Goal: Transaction & Acquisition: Purchase product/service

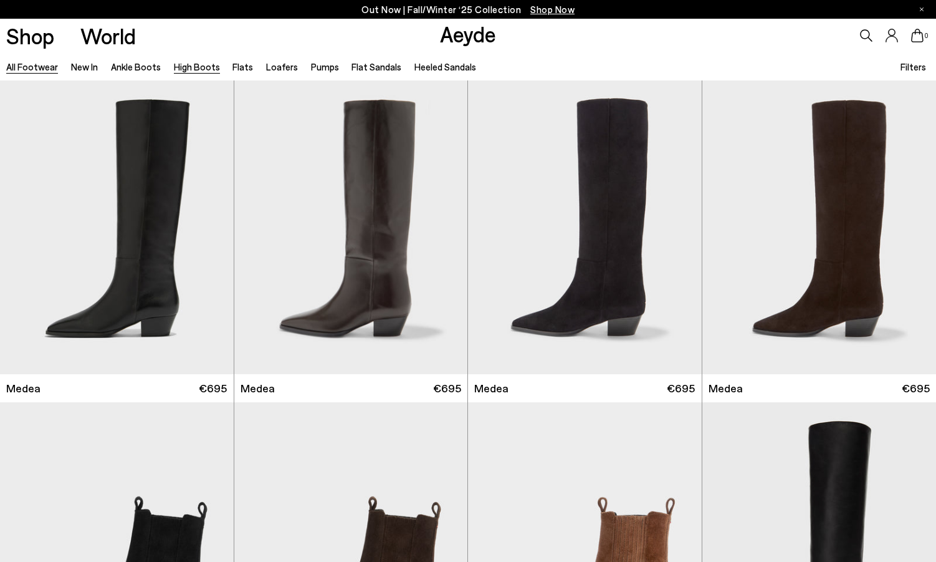
click at [200, 67] on link "High Boots" at bounding box center [197, 66] width 46 height 11
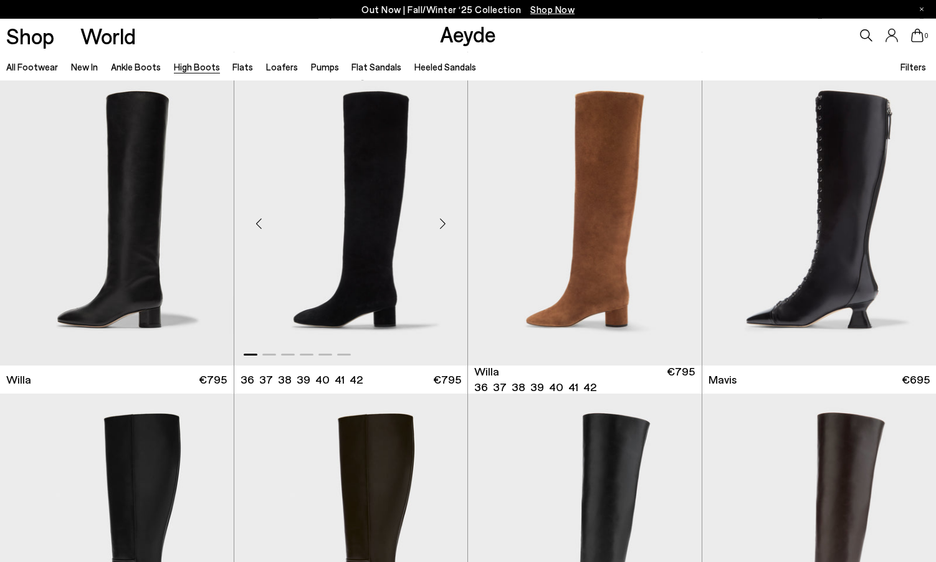
scroll to position [318, 0]
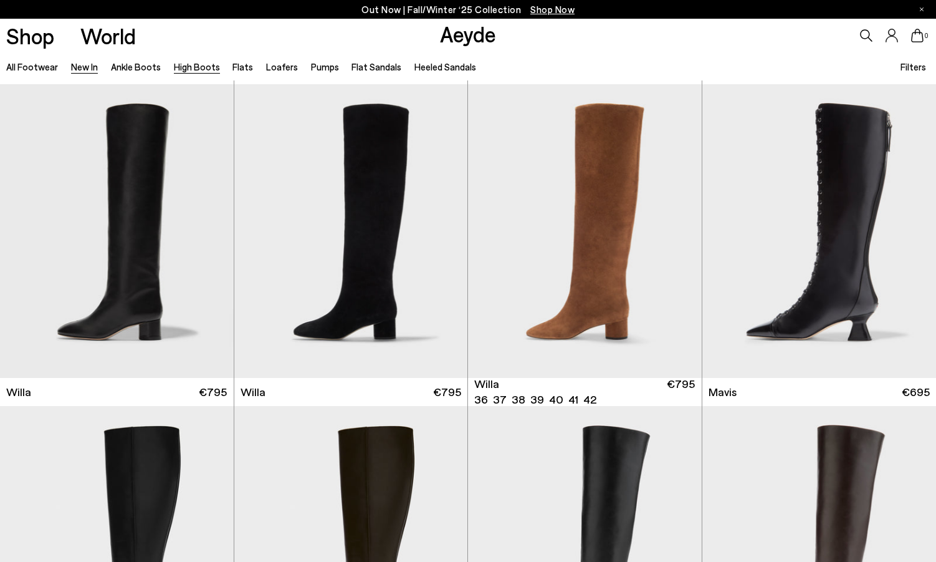
click at [90, 66] on link "New In" at bounding box center [84, 66] width 27 height 11
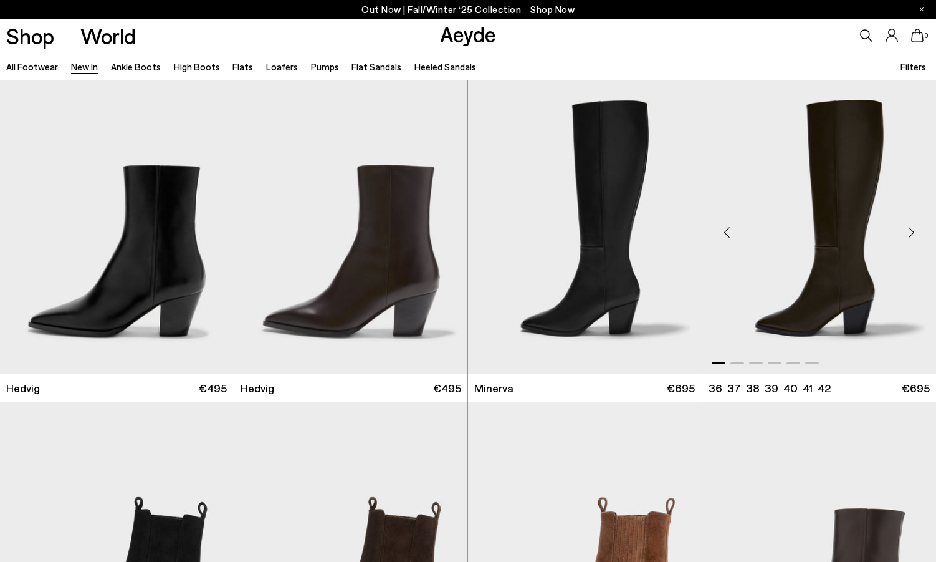
scroll to position [127, 0]
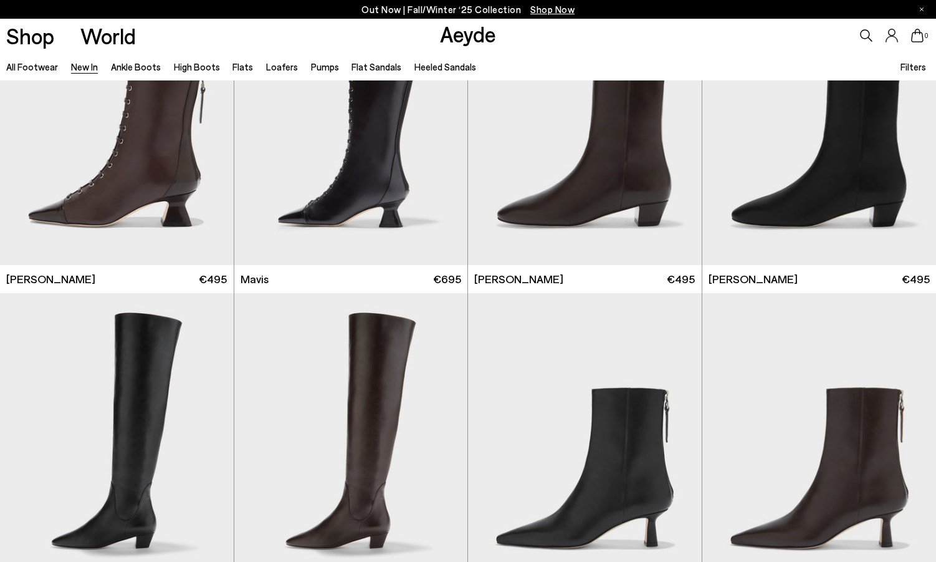
scroll to position [1844, 0]
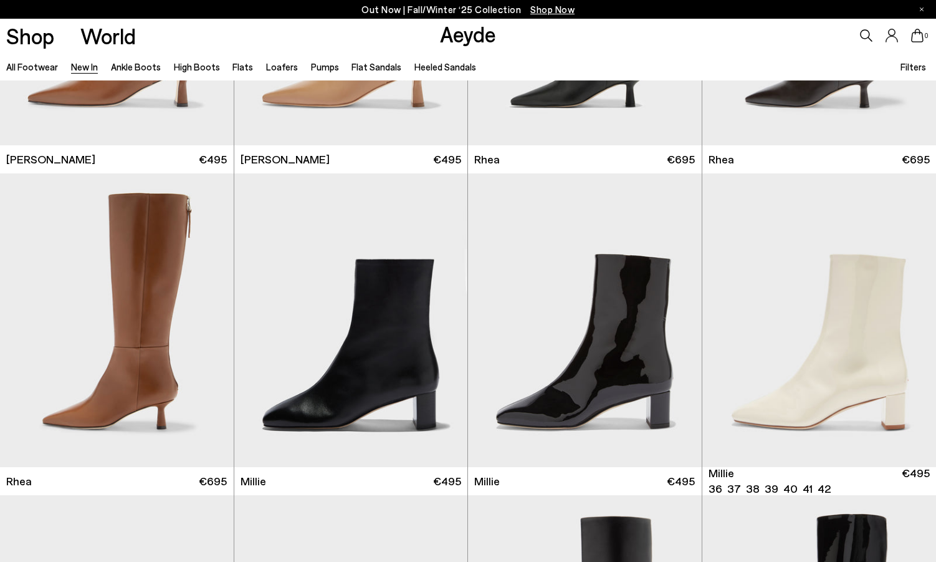
scroll to position [2670, 0]
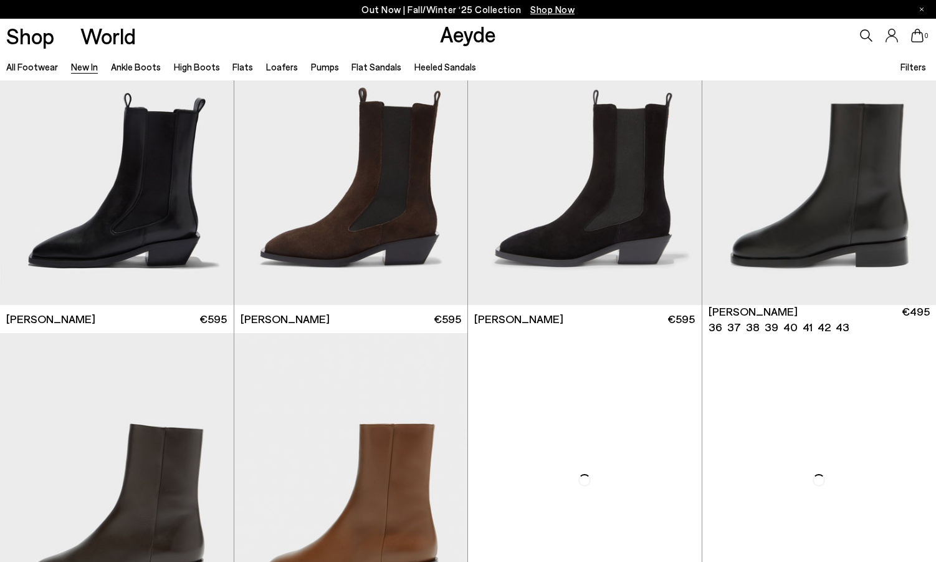
scroll to position [5468, 0]
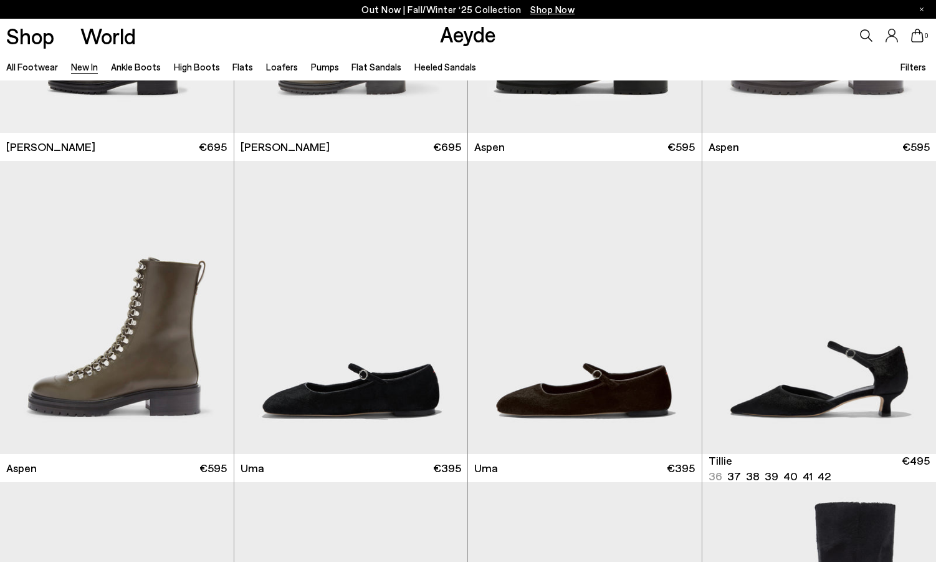
scroll to position [7120, 0]
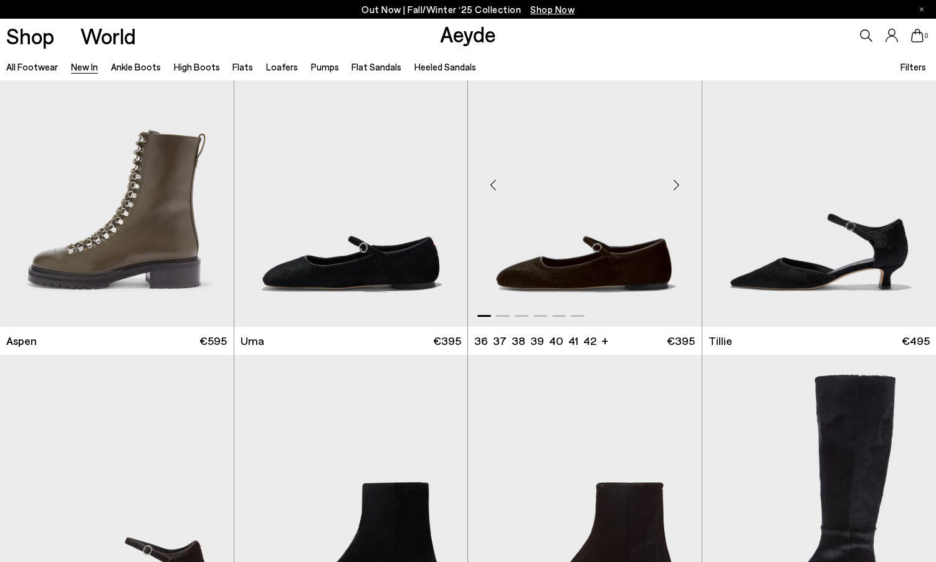
click at [578, 259] on img "1 / 6" at bounding box center [585, 181] width 234 height 294
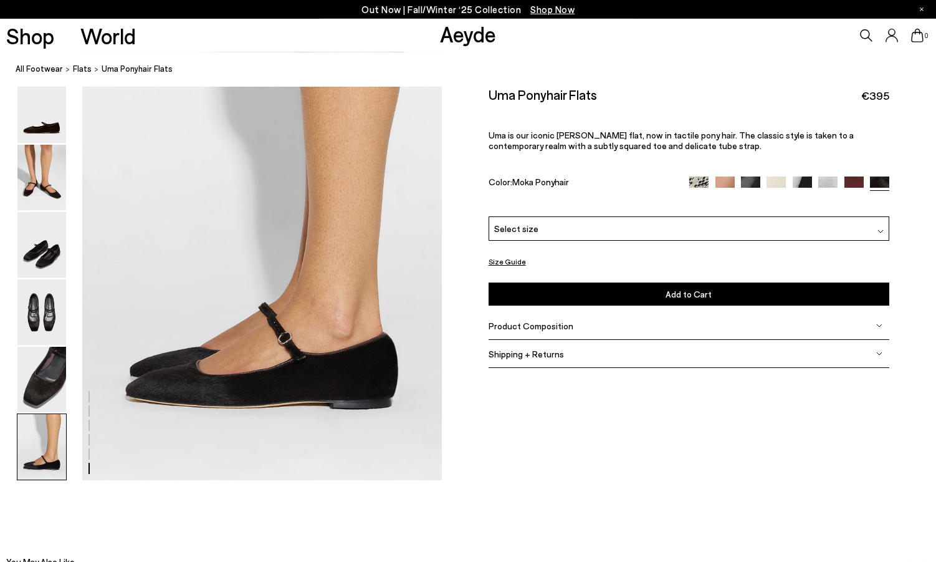
scroll to position [2491, 0]
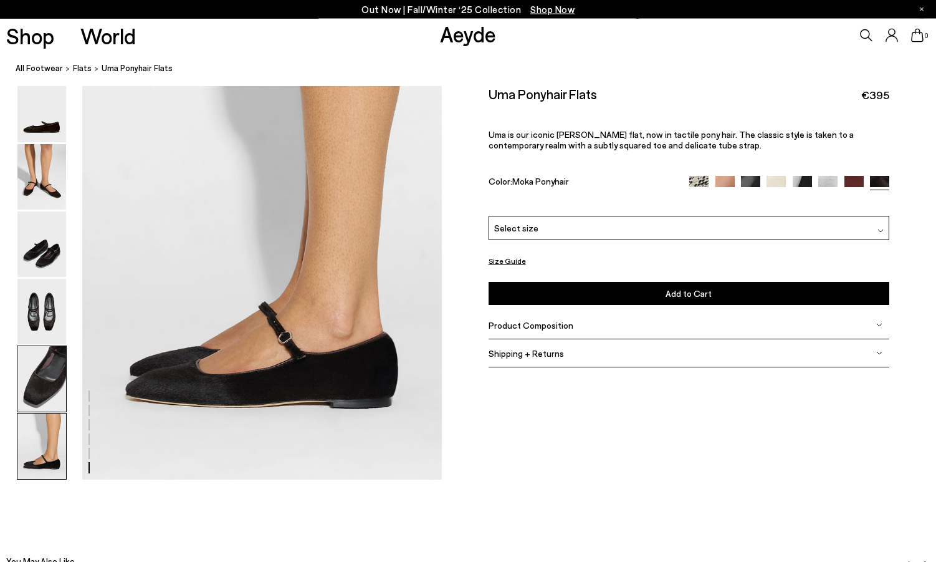
click at [34, 381] on img at bounding box center [41, 378] width 49 height 65
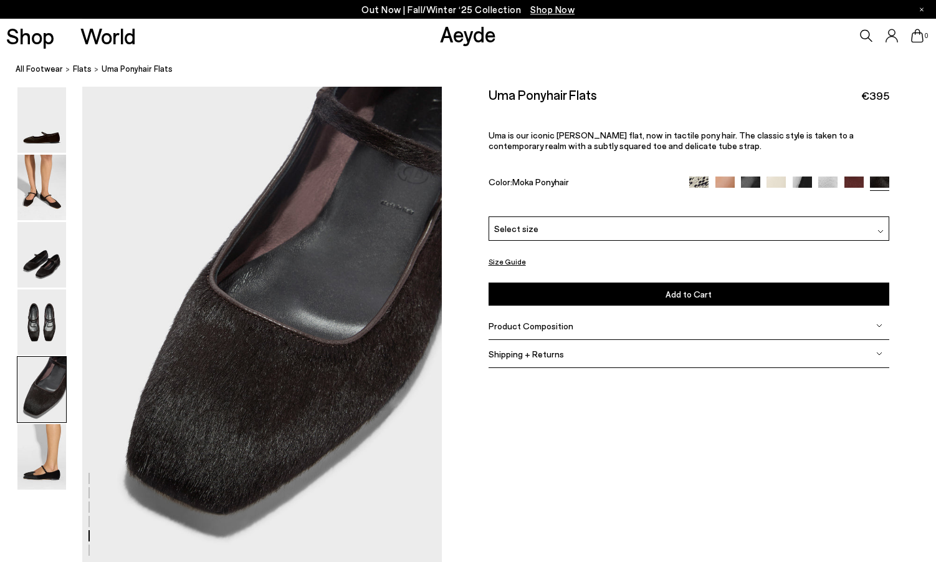
scroll to position [1925, 0]
click at [57, 327] on img at bounding box center [41, 321] width 49 height 65
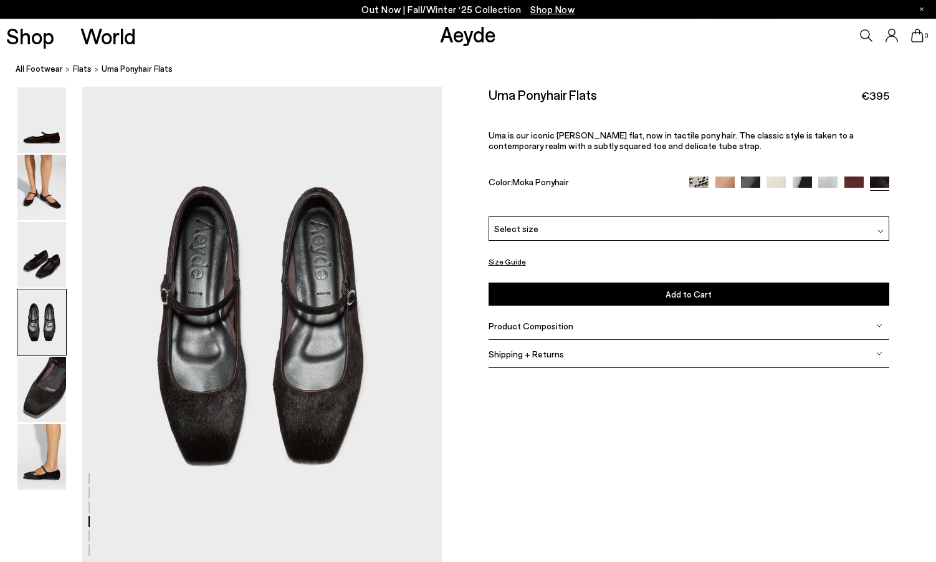
scroll to position [1444, 0]
click at [37, 196] on img at bounding box center [41, 187] width 49 height 65
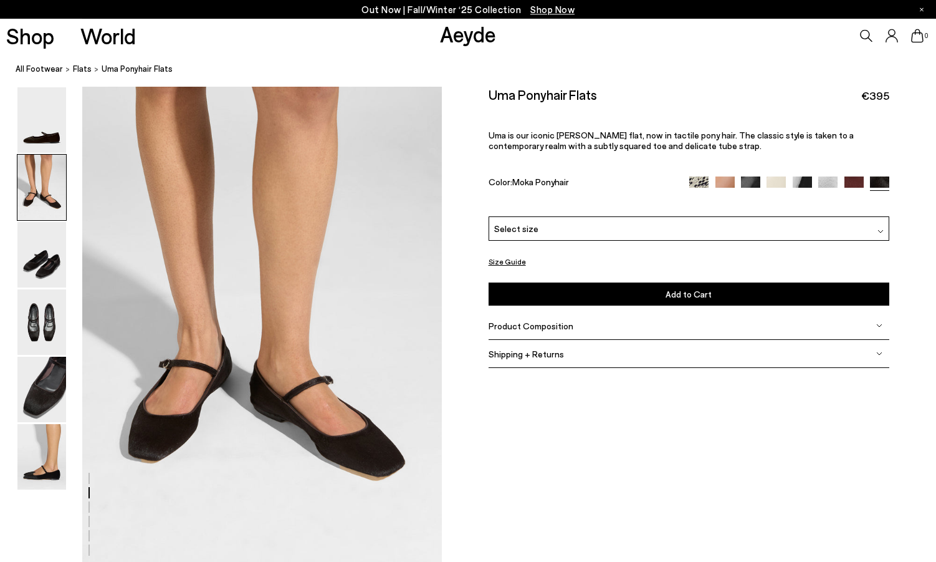
scroll to position [482, 0]
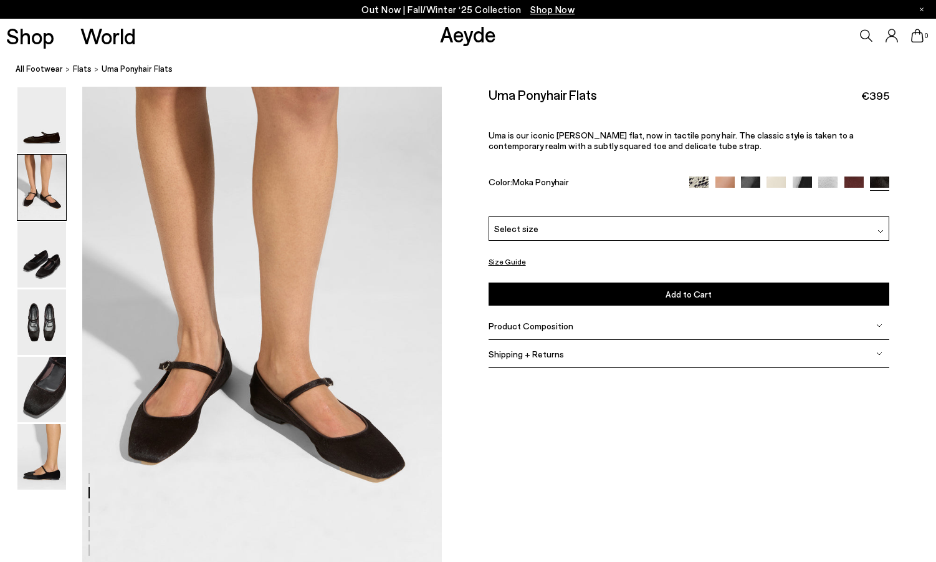
click at [825, 186] on img at bounding box center [827, 185] width 19 height 19
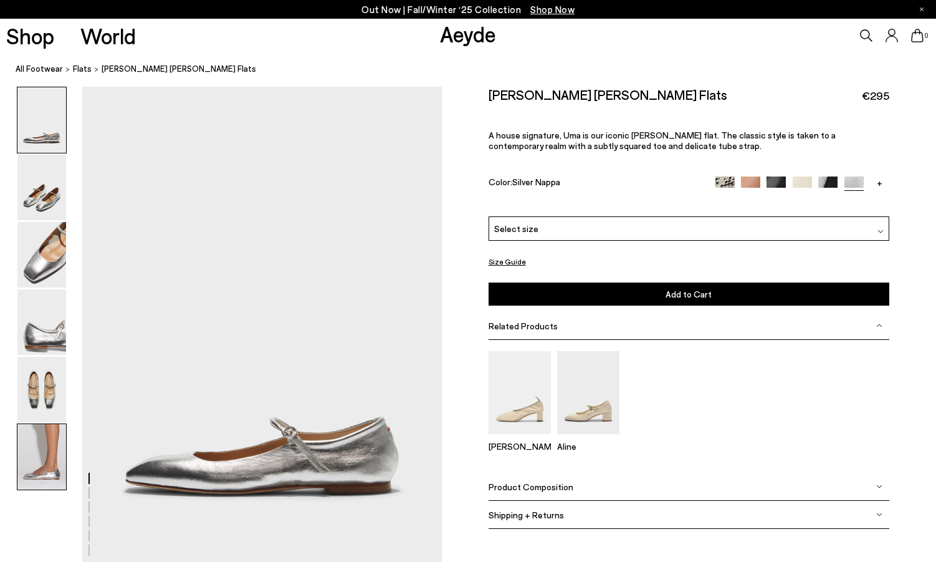
click at [50, 467] on img at bounding box center [41, 456] width 49 height 65
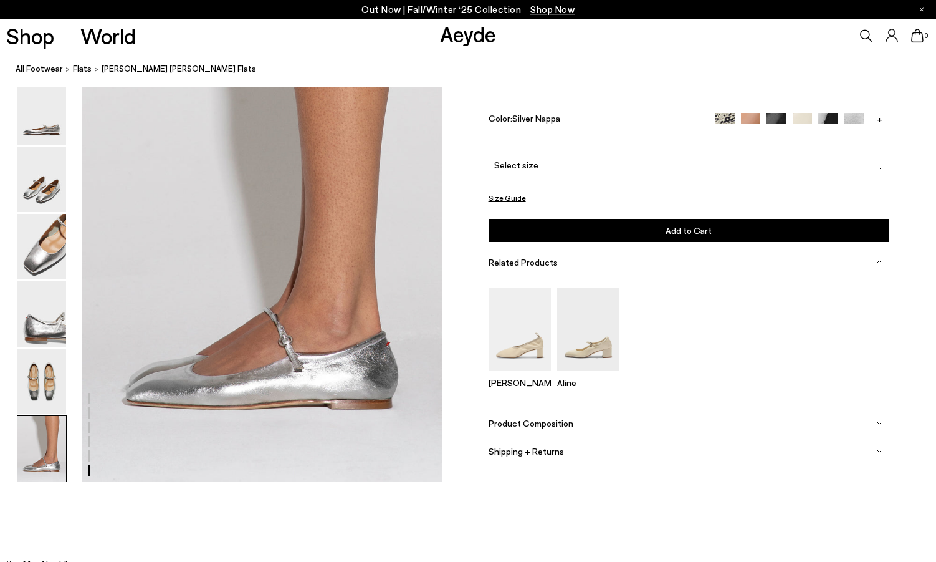
scroll to position [2491, 0]
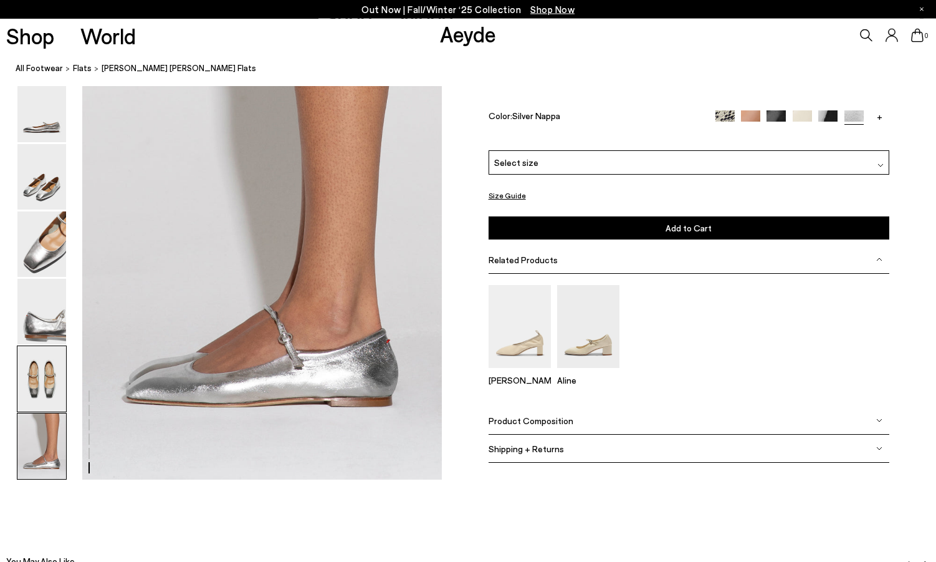
click at [51, 380] on img at bounding box center [41, 378] width 49 height 65
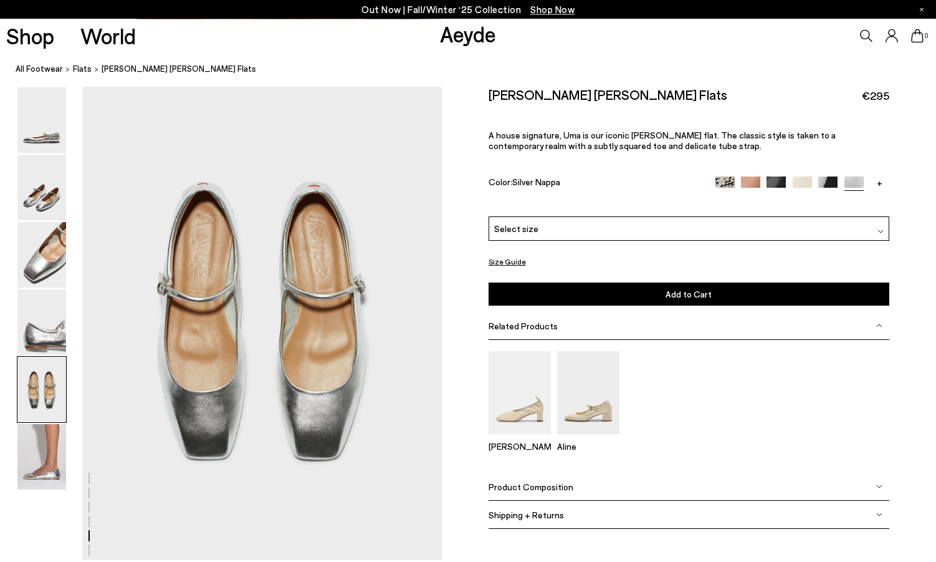
scroll to position [1925, 0]
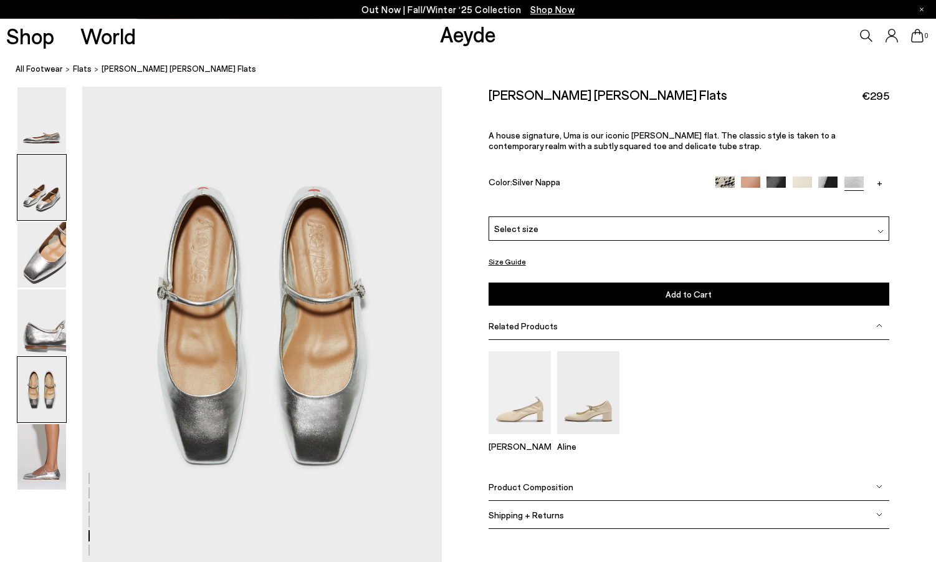
click at [55, 196] on img at bounding box center [41, 187] width 49 height 65
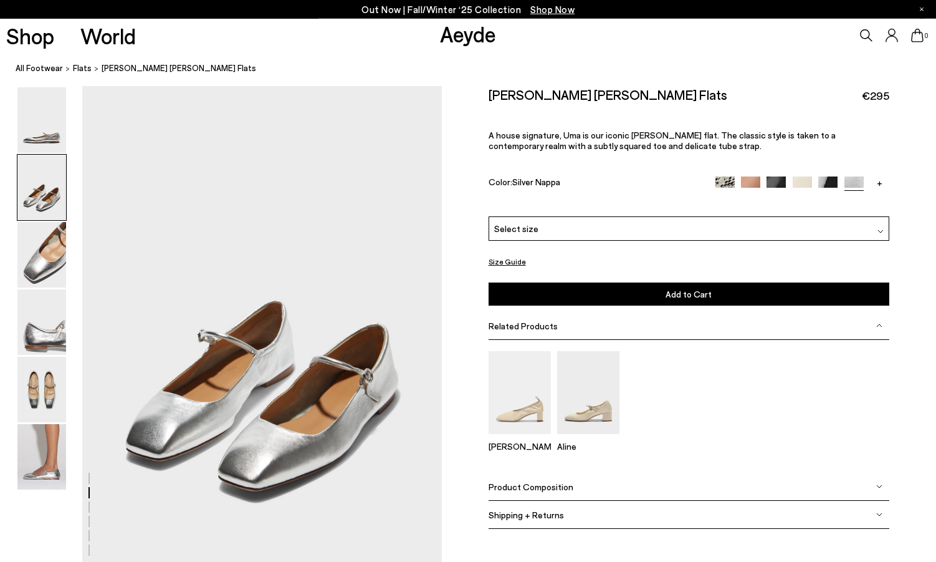
scroll to position [482, 0]
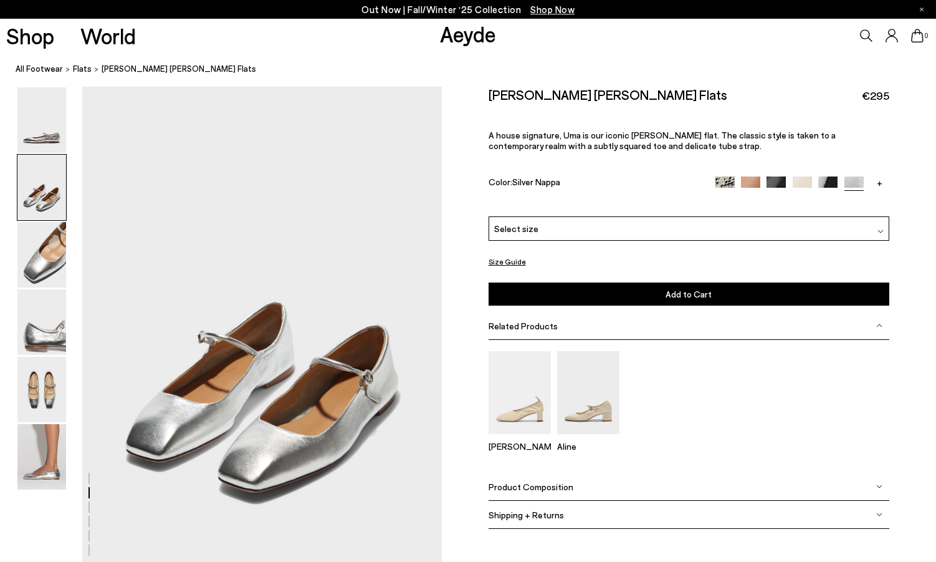
click at [881, 182] on link "+" at bounding box center [879, 181] width 19 height 11
click at [849, 183] on img at bounding box center [854, 185] width 19 height 19
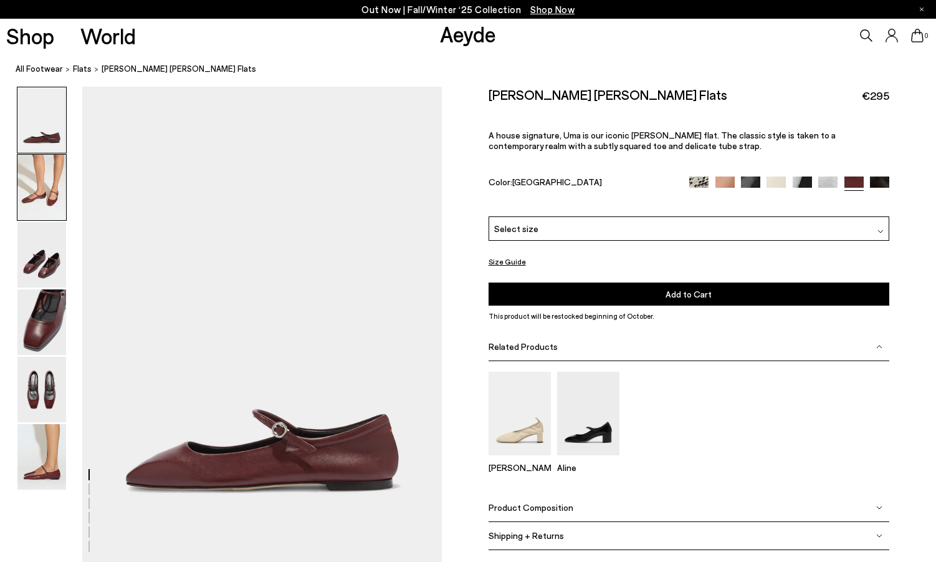
click at [34, 191] on img at bounding box center [41, 187] width 49 height 65
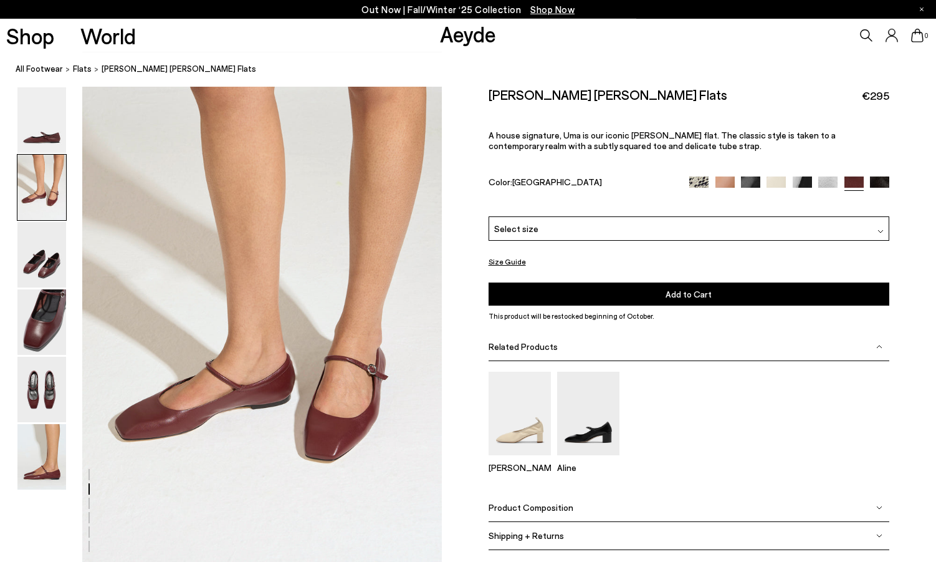
scroll to position [478, 0]
click at [730, 180] on img at bounding box center [725, 185] width 19 height 19
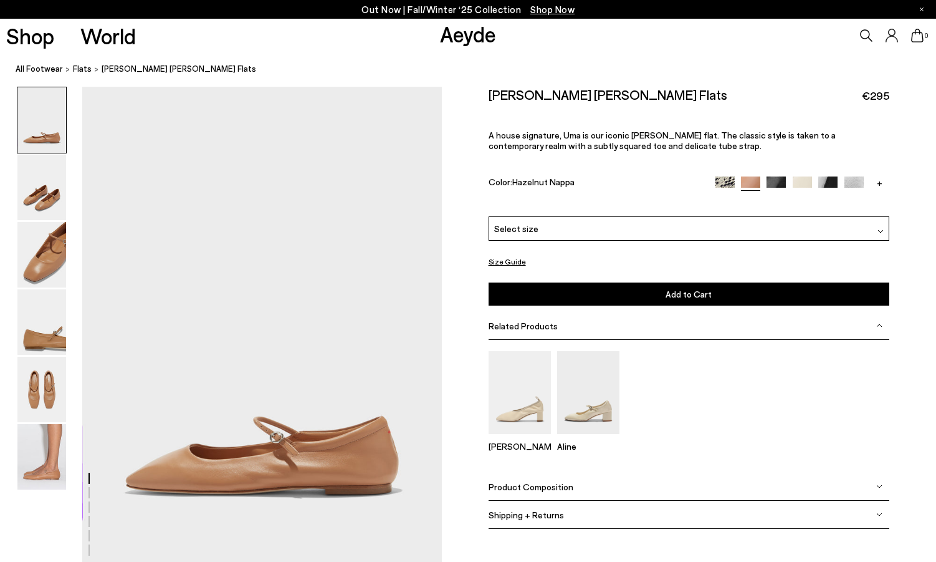
click at [886, 229] on div "Select size" at bounding box center [689, 228] width 401 height 24
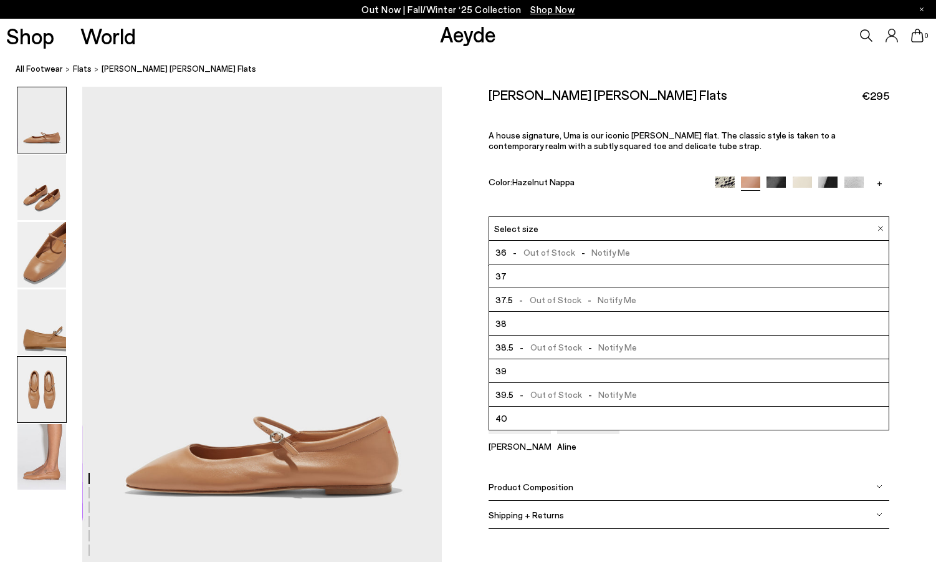
click at [41, 385] on img at bounding box center [41, 389] width 49 height 65
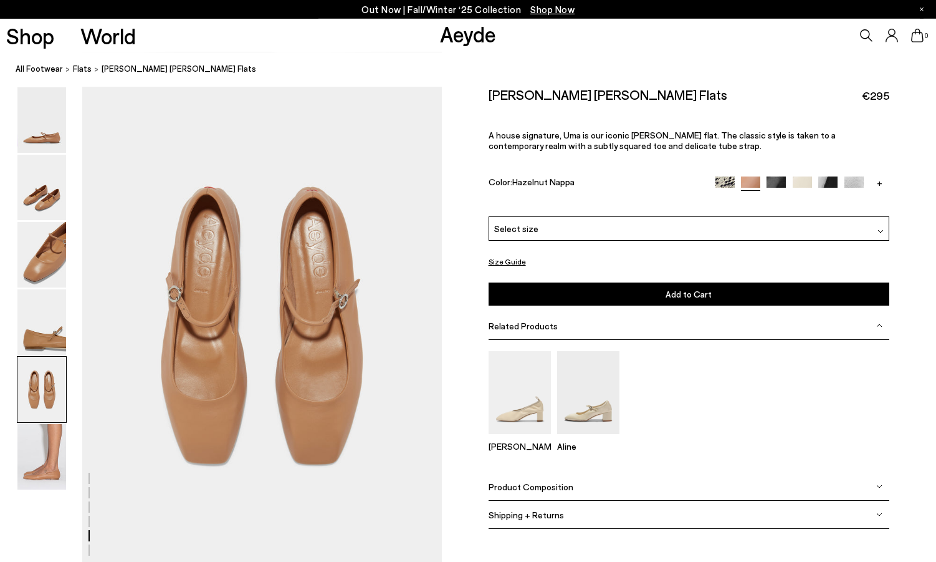
scroll to position [1925, 0]
click at [47, 188] on img at bounding box center [41, 187] width 49 height 65
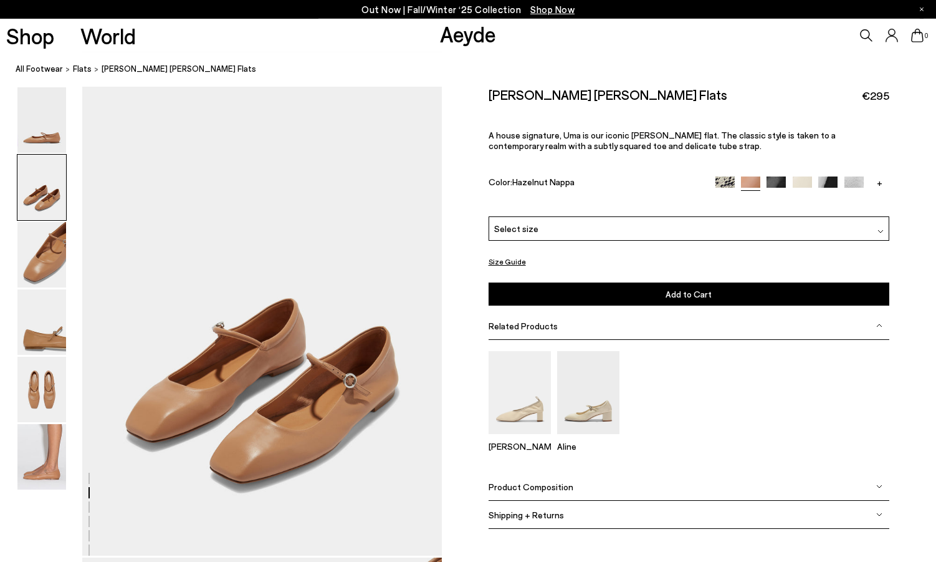
scroll to position [482, 0]
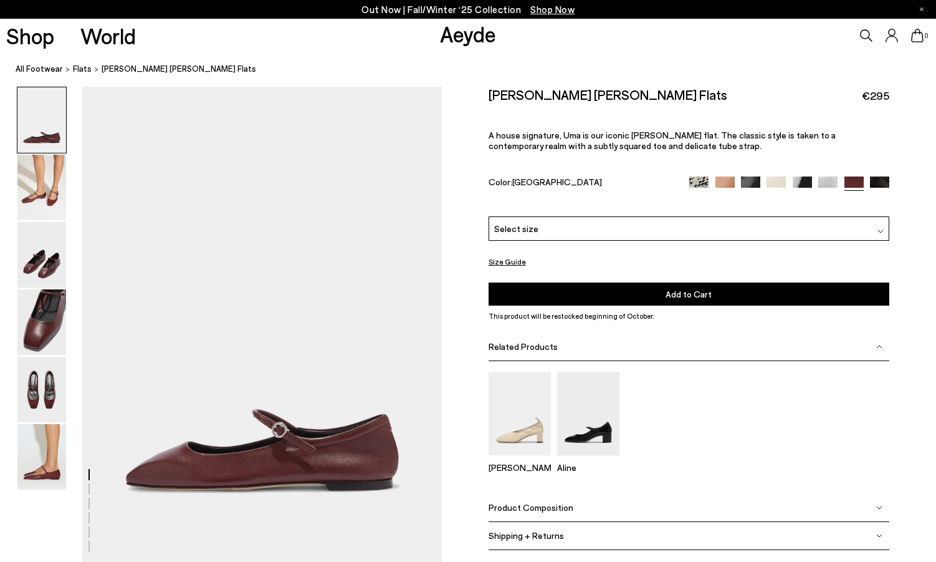
scroll to position [478, 0]
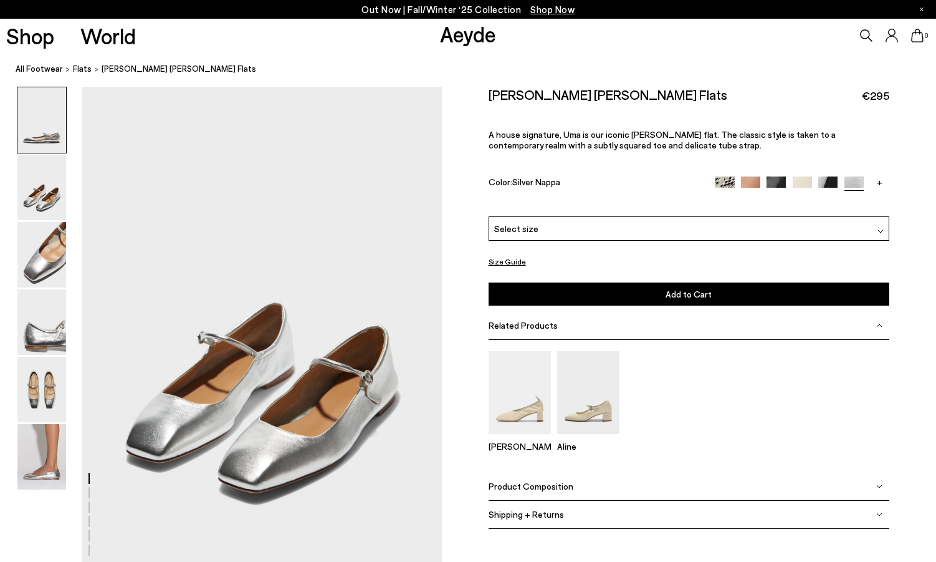
scroll to position [482, 0]
click at [37, 469] on img at bounding box center [41, 456] width 49 height 65
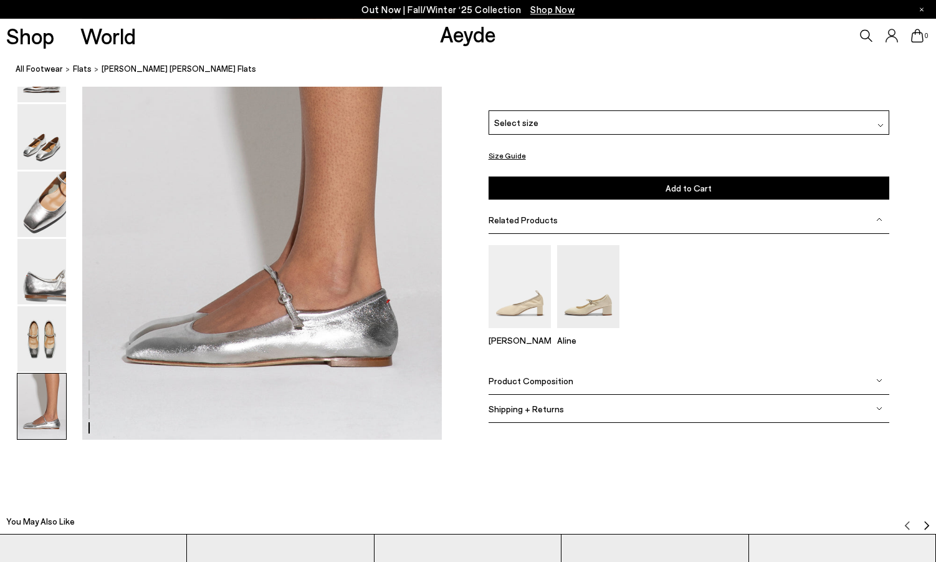
scroll to position [2555, 0]
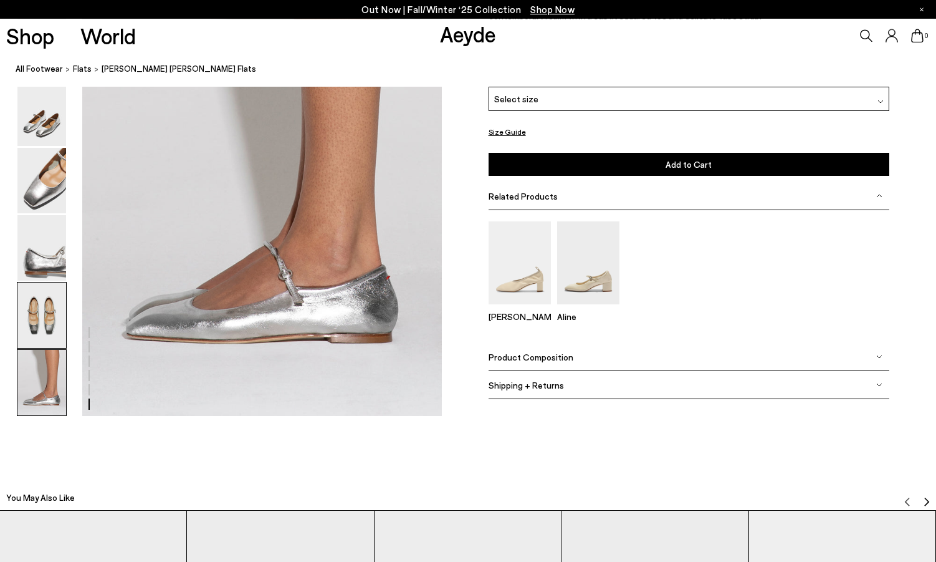
click at [36, 324] on img at bounding box center [41, 314] width 49 height 65
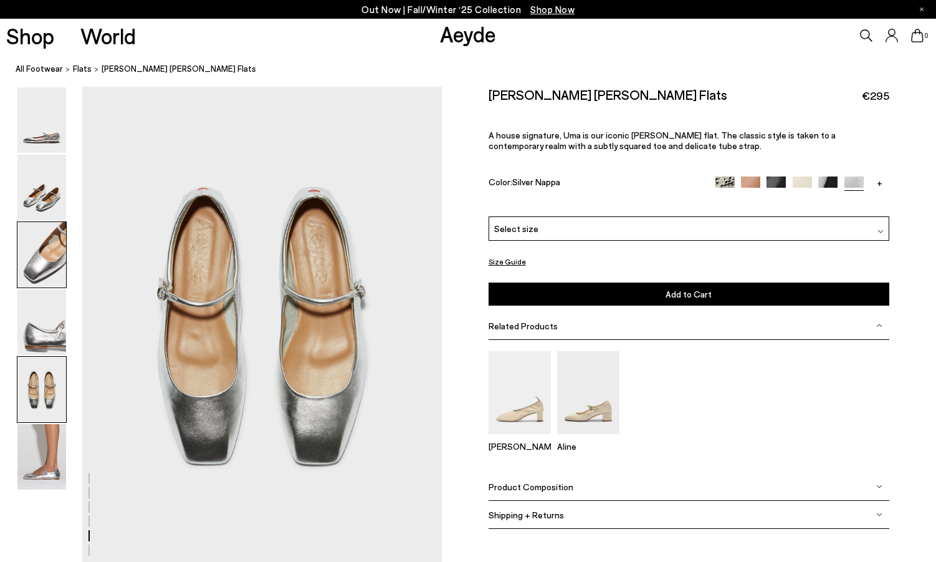
click at [41, 272] on img at bounding box center [41, 254] width 49 height 65
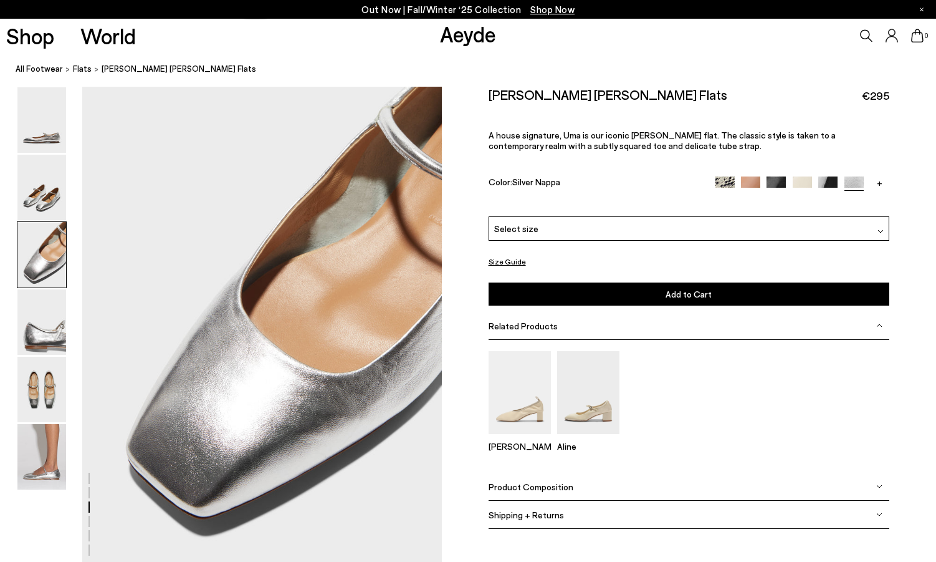
scroll to position [963, 0]
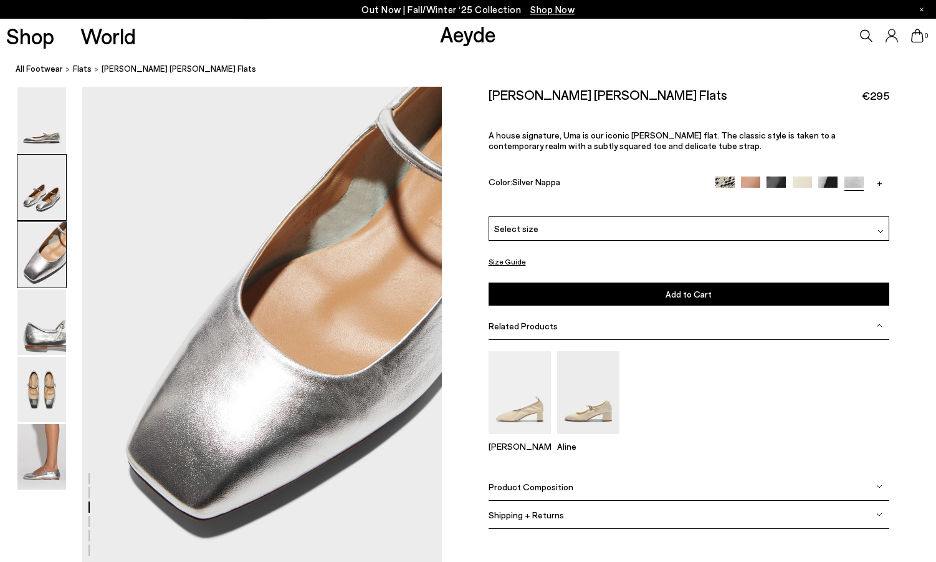
click at [51, 189] on img at bounding box center [41, 187] width 49 height 65
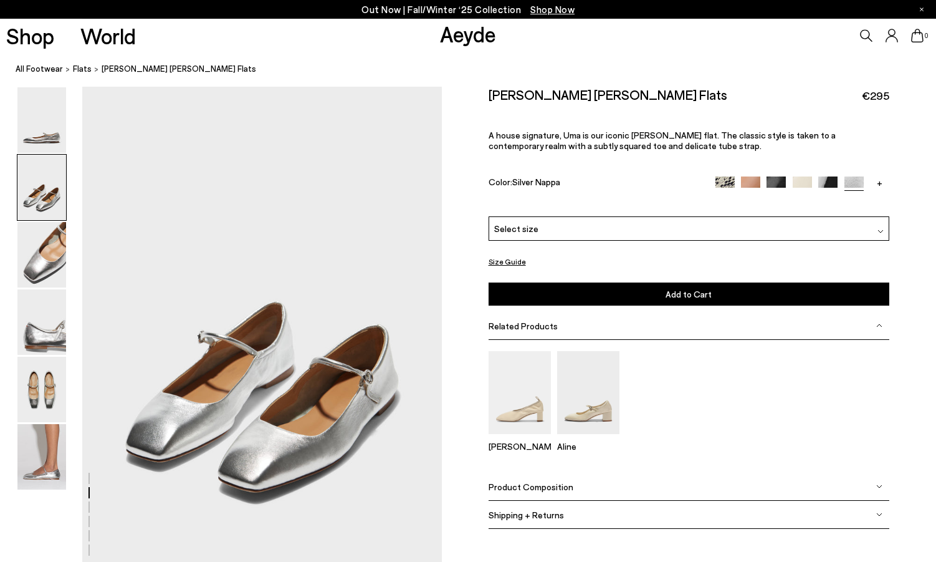
scroll to position [482, 0]
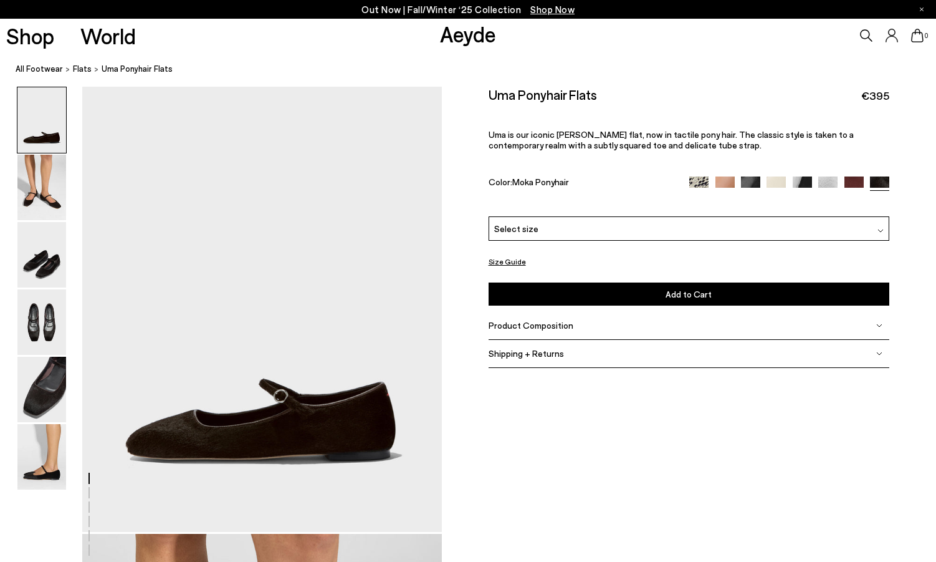
scroll to position [482, 0]
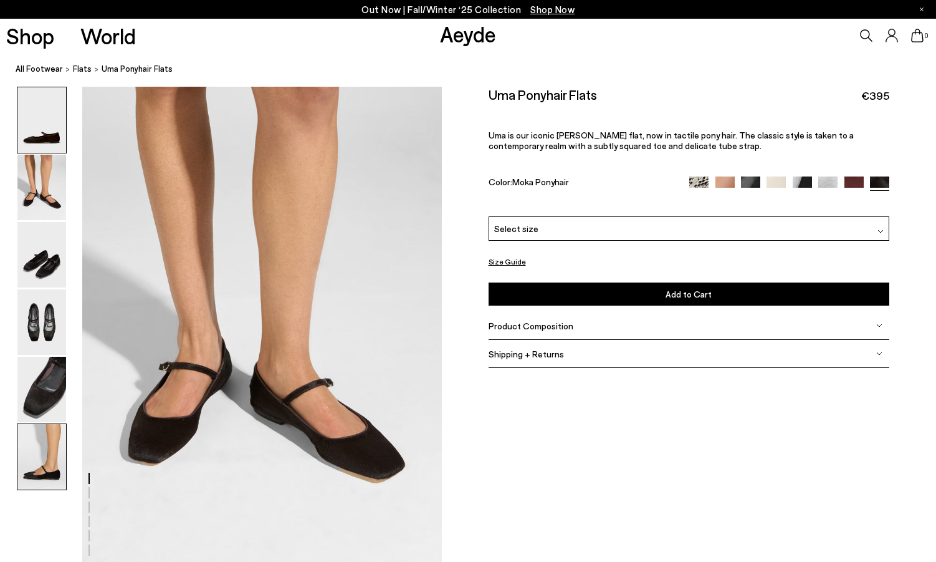
click at [48, 461] on img at bounding box center [41, 456] width 49 height 65
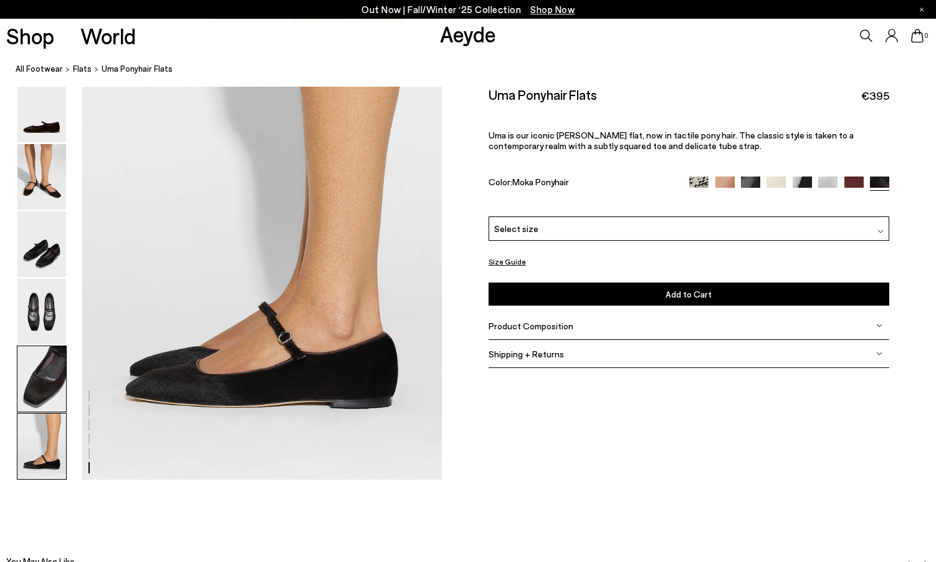
click at [44, 384] on img at bounding box center [41, 378] width 49 height 65
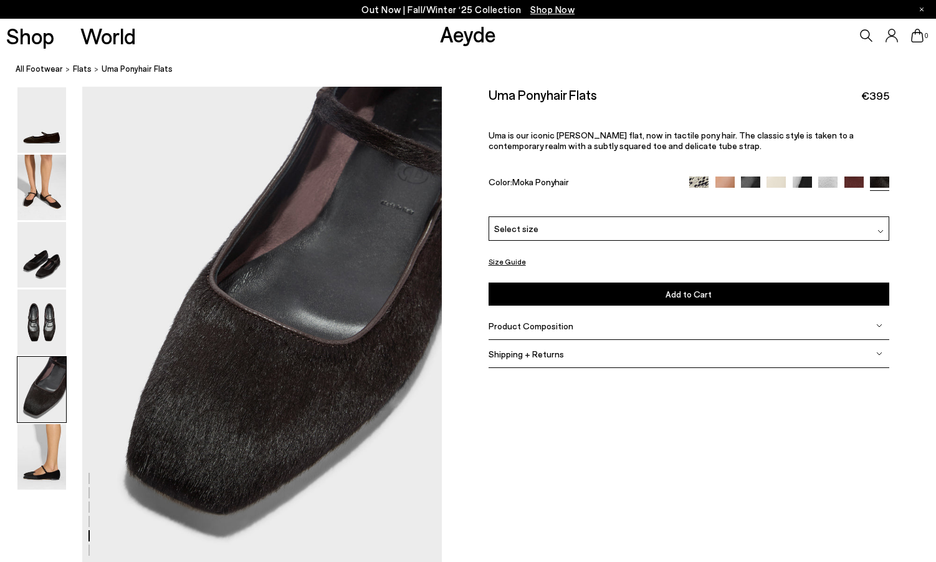
scroll to position [1925, 0]
click at [39, 337] on img at bounding box center [41, 321] width 49 height 65
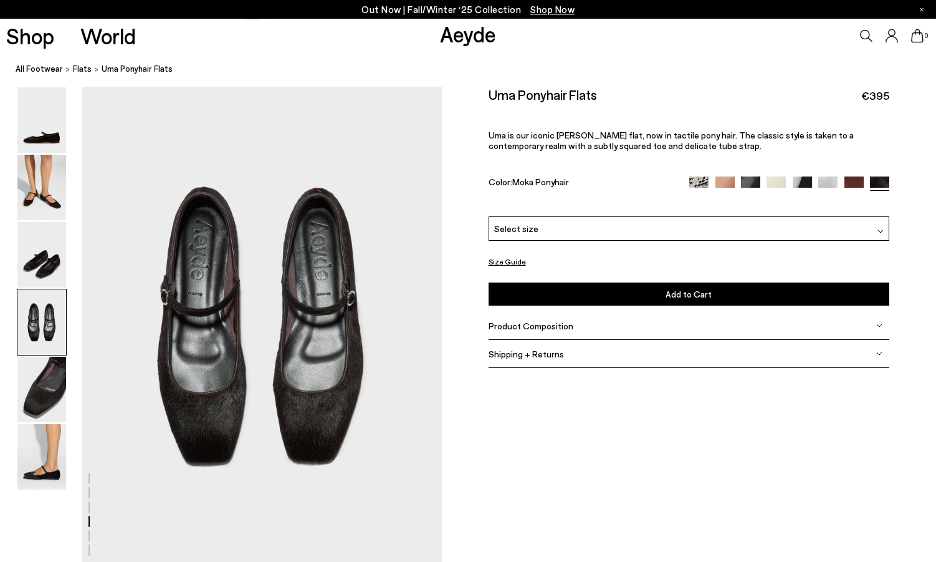
scroll to position [1444, 0]
click at [49, 271] on img at bounding box center [41, 254] width 49 height 65
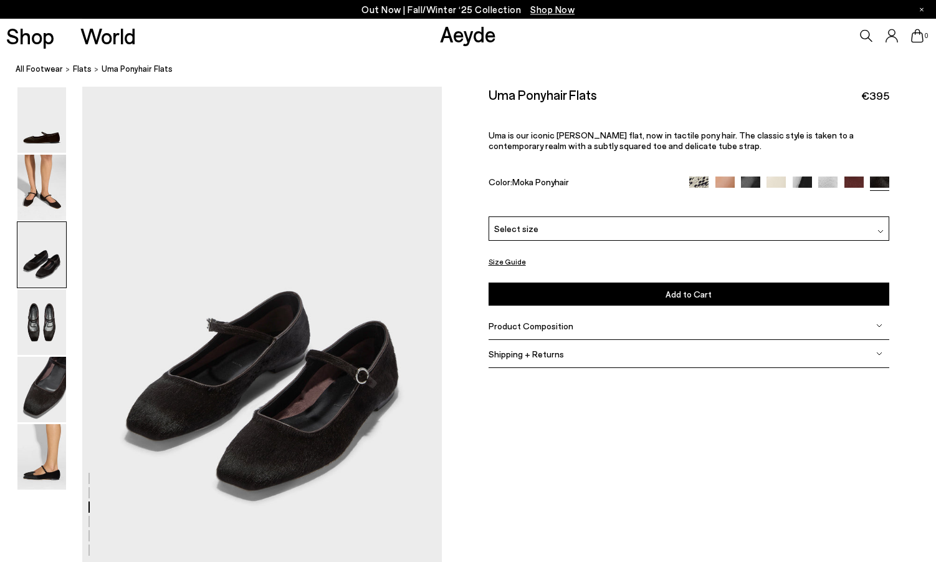
scroll to position [963, 0]
click at [53, 188] on img at bounding box center [41, 187] width 49 height 65
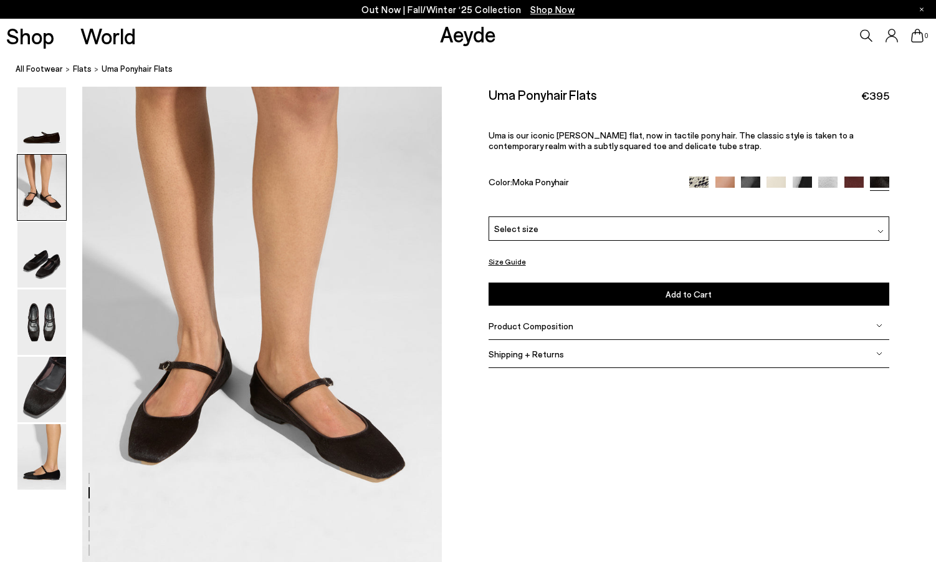
scroll to position [482, 0]
click at [886, 232] on div "Select size" at bounding box center [689, 228] width 401 height 24
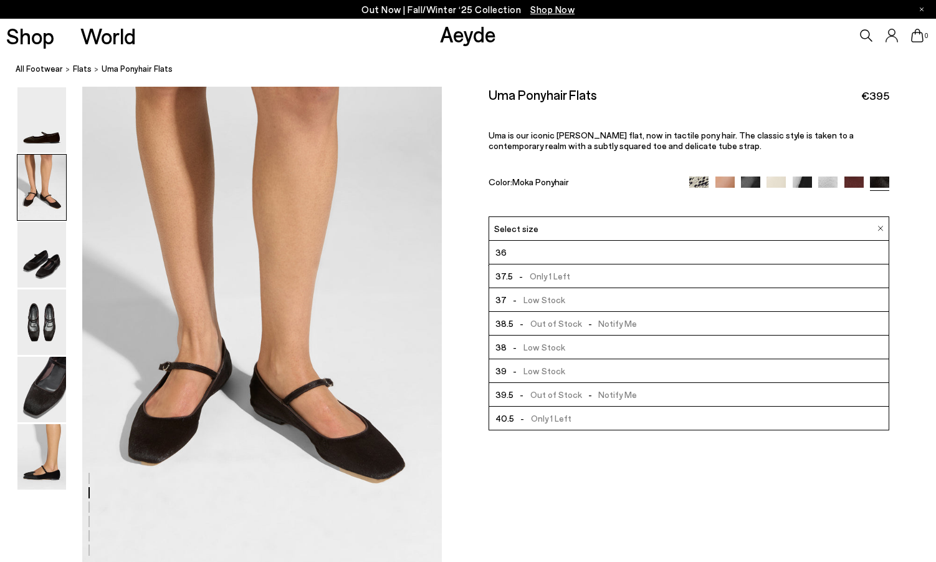
click at [568, 302] on li "37 - Low Stock" at bounding box center [689, 300] width 400 height 24
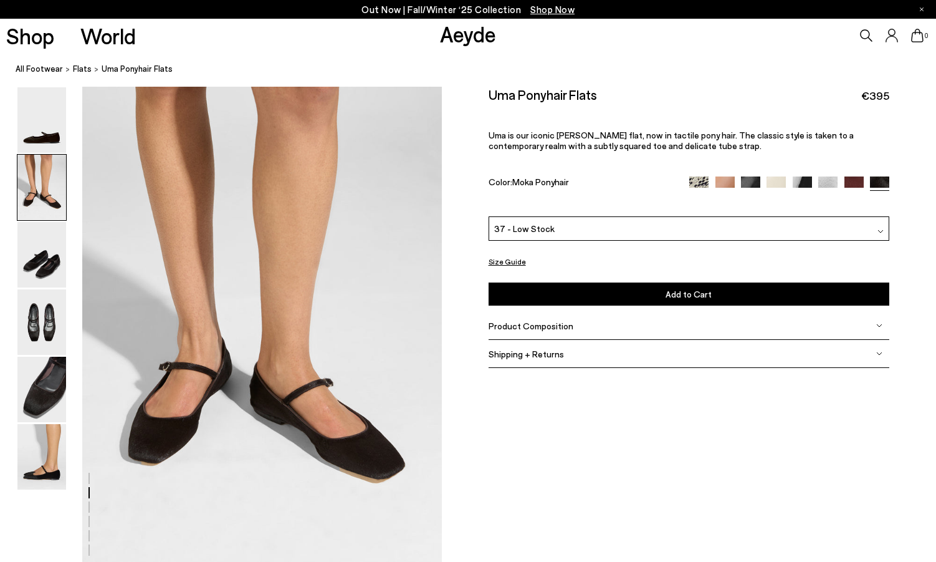
click at [605, 290] on button "Add to Cart Select a Size First" at bounding box center [689, 293] width 401 height 23
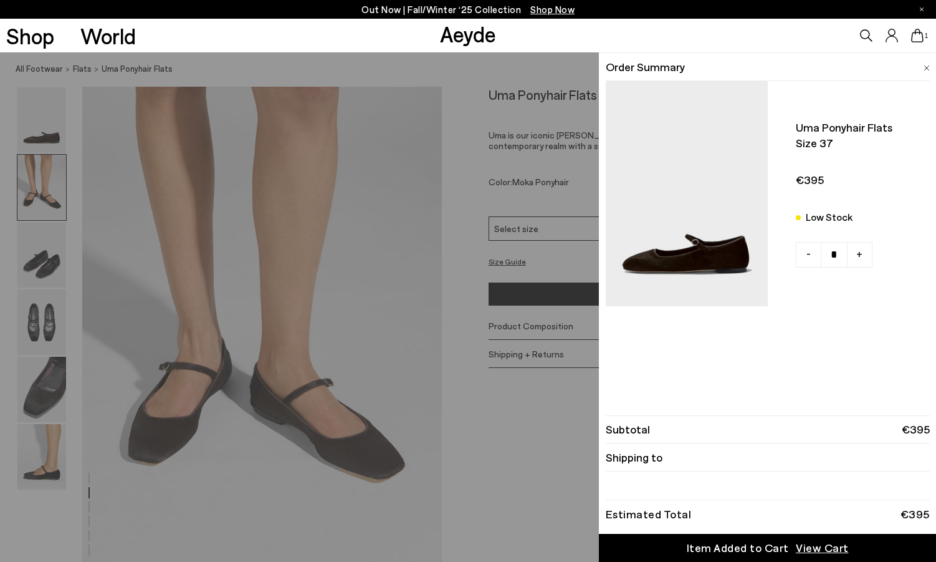
click at [458, 416] on div "Quick Add Color Size View Details Order Summary Uma ponyhair flats Size 37 Low …" at bounding box center [468, 306] width 936 height 509
